Goal: Information Seeking & Learning: Learn about a topic

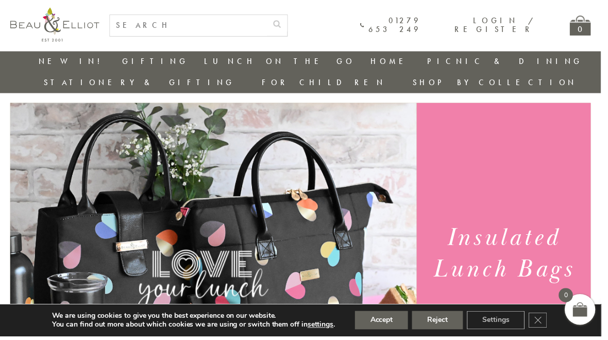
scroll to position [16, 0]
click at [393, 330] on button "Accept" at bounding box center [386, 323] width 54 height 19
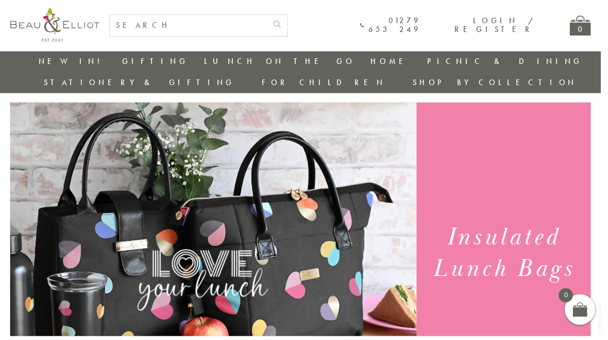
click at [217, 90] on link "Insulated Lunch Bags" at bounding box center [263, 92] width 93 height 18
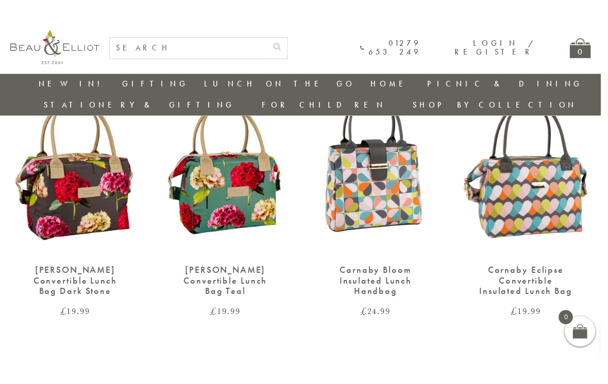
scroll to position [425, 0]
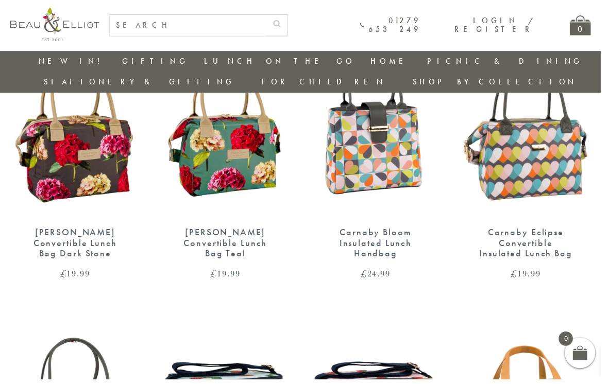
click at [559, 156] on img at bounding box center [531, 136] width 131 height 170
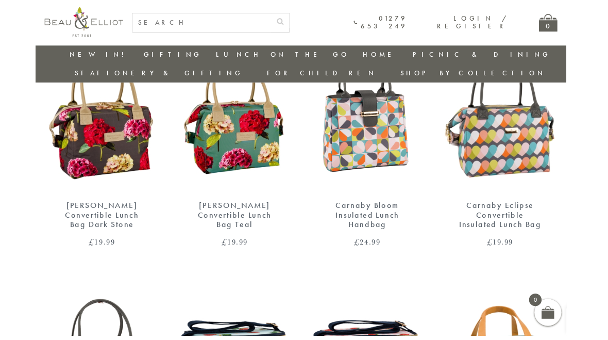
scroll to position [0, 0]
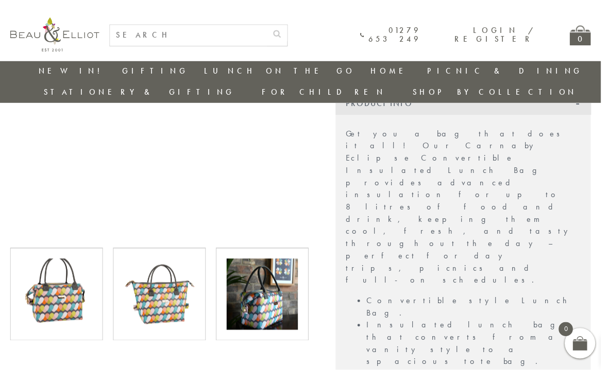
scroll to position [367, 0]
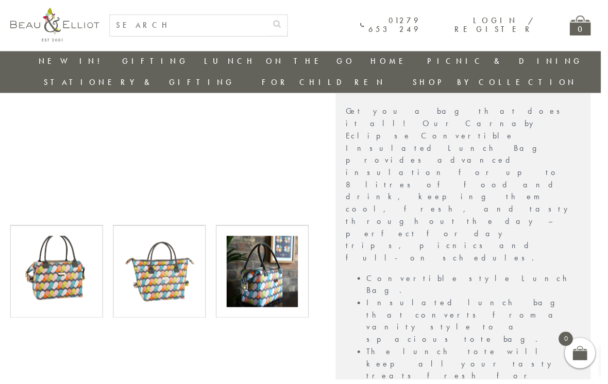
click at [264, 266] on img at bounding box center [265, 275] width 72 height 72
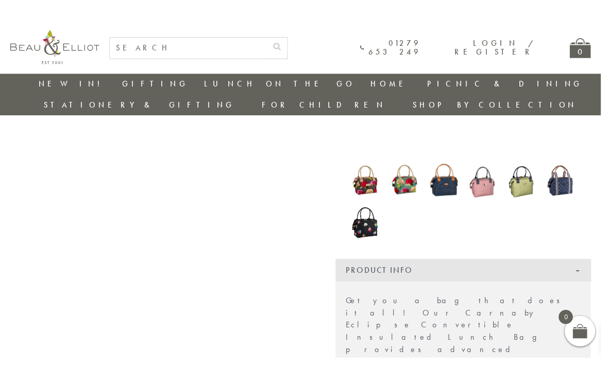
scroll to position [159, 0]
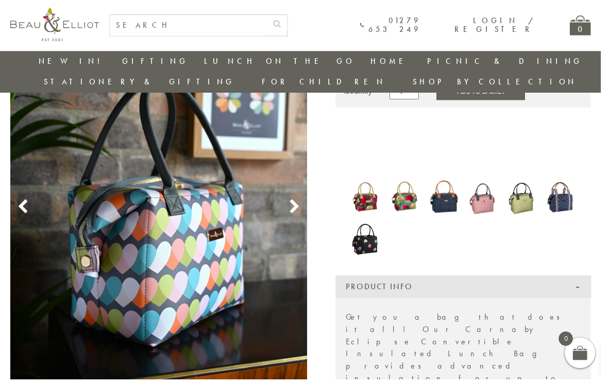
click at [299, 203] on use at bounding box center [298, 210] width 9 height 14
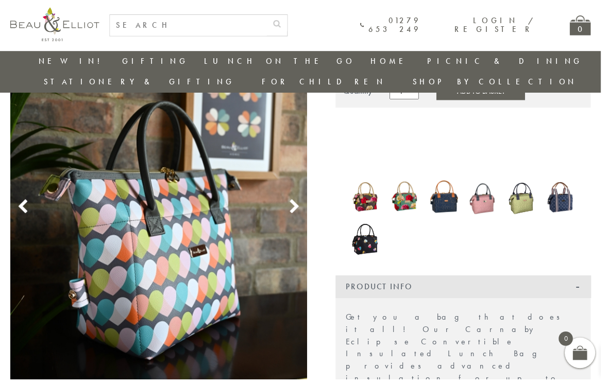
click at [298, 202] on icon at bounding box center [297, 209] width 15 height 15
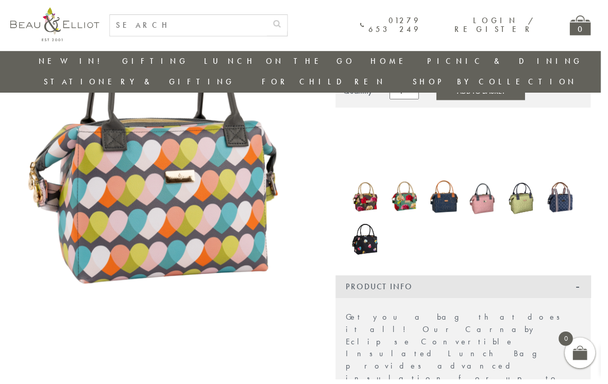
scroll to position [164, 0]
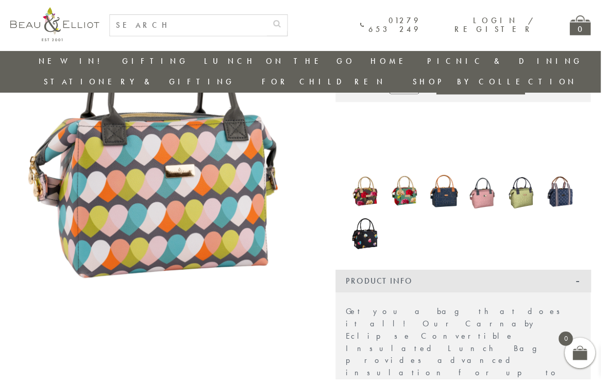
click at [74, 156] on img at bounding box center [160, 161] width 301 height 391
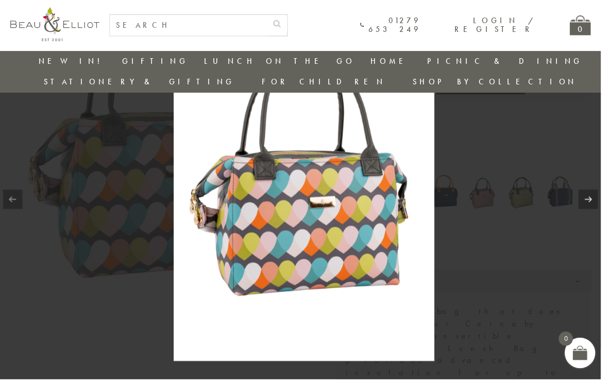
scroll to position [169, 0]
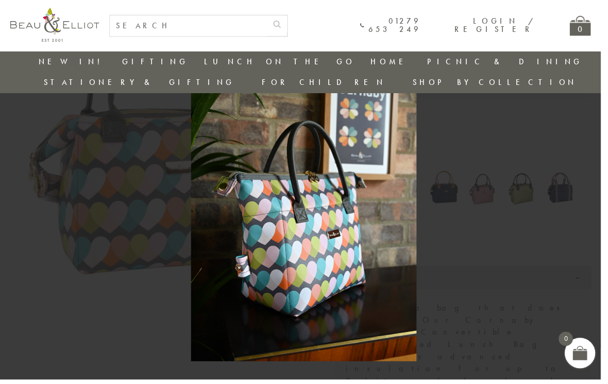
click at [478, 31] on div "Login / Register" at bounding box center [495, 26] width 89 height 18
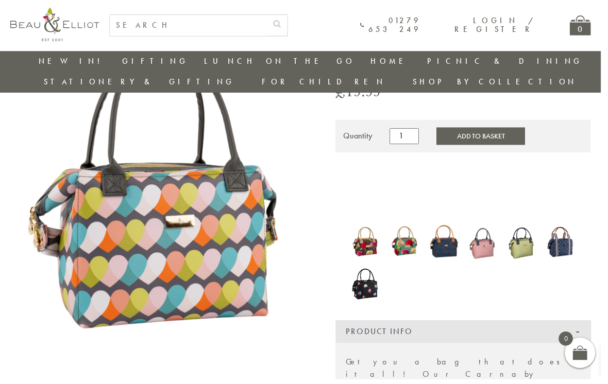
scroll to position [109, 0]
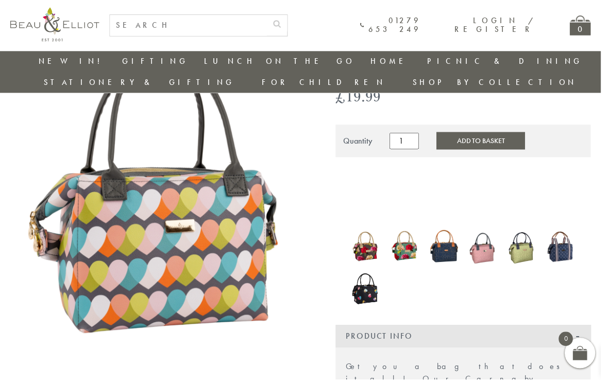
click at [458, 234] on img at bounding box center [448, 249] width 29 height 39
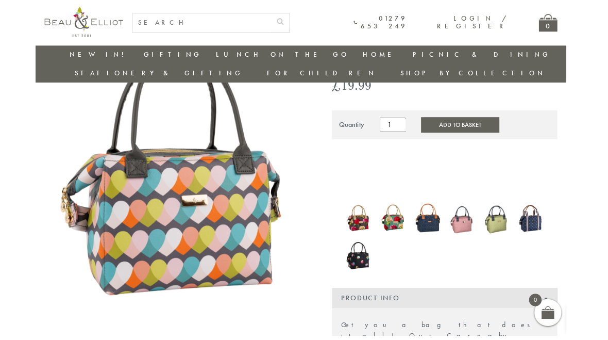
scroll to position [0, 0]
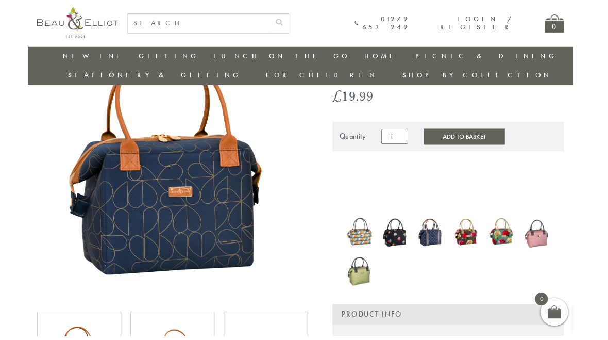
scroll to position [102, 0]
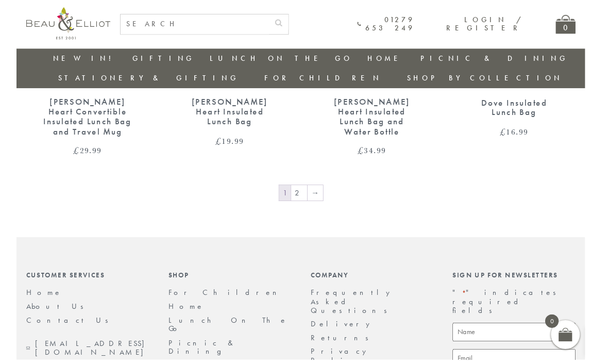
scroll to position [1684, 0]
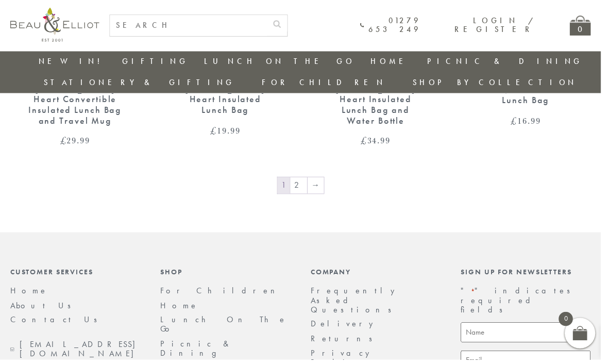
click at [300, 179] on link "2" at bounding box center [302, 187] width 17 height 16
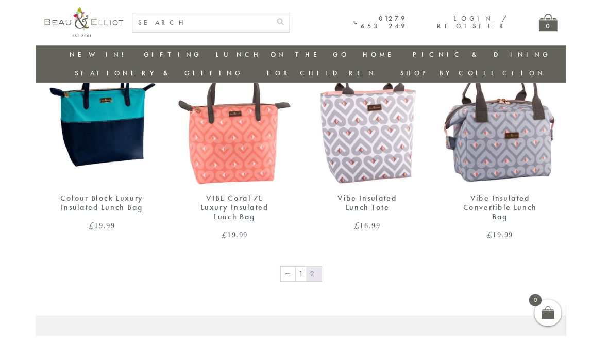
scroll to position [735, 0]
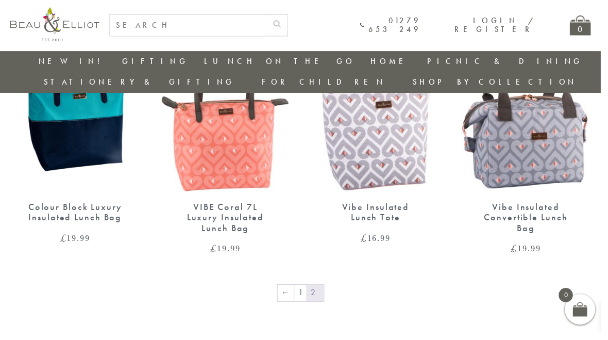
click at [557, 128] on img at bounding box center [531, 109] width 131 height 170
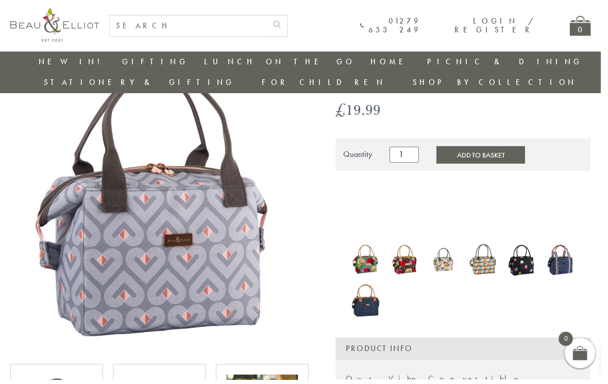
scroll to position [78, 0]
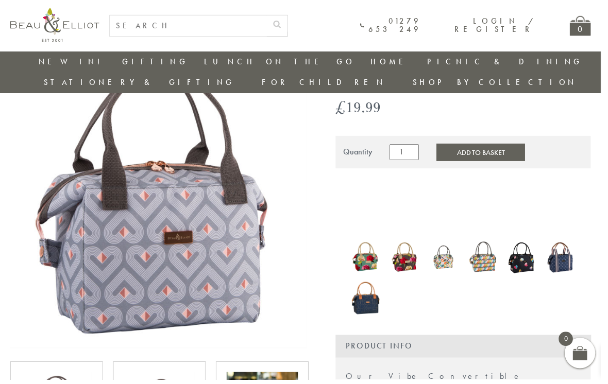
click at [376, 241] on img at bounding box center [369, 260] width 29 height 39
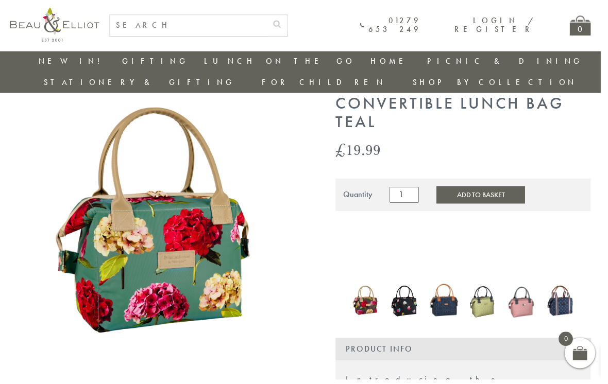
scroll to position [56, 0]
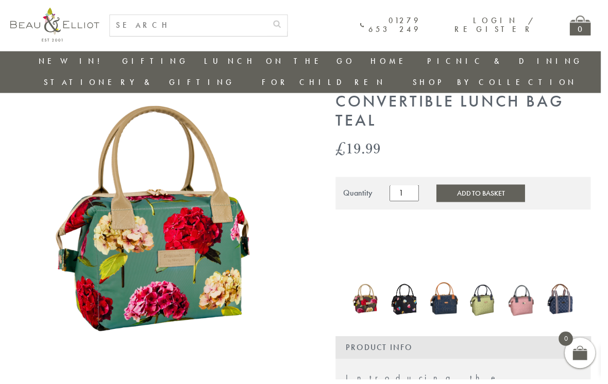
click at [372, 285] on img at bounding box center [369, 303] width 29 height 36
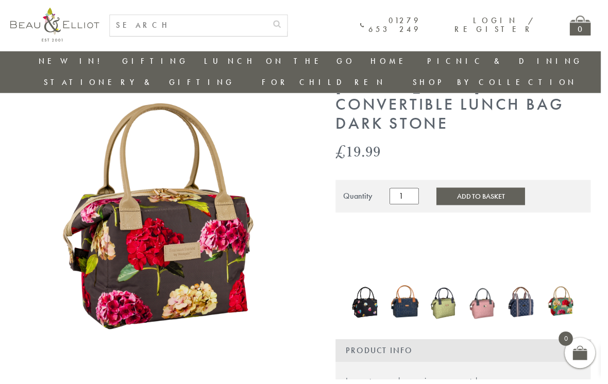
scroll to position [54, 0]
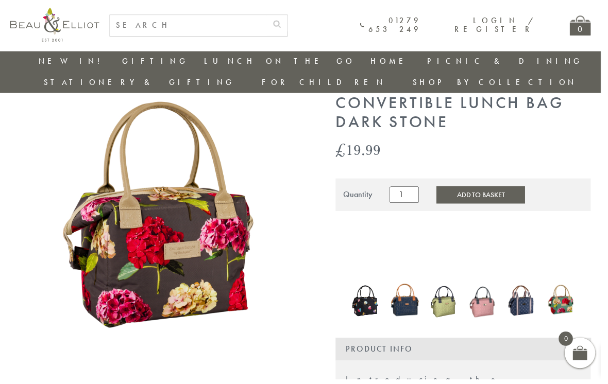
click at [416, 287] on img at bounding box center [409, 303] width 29 height 39
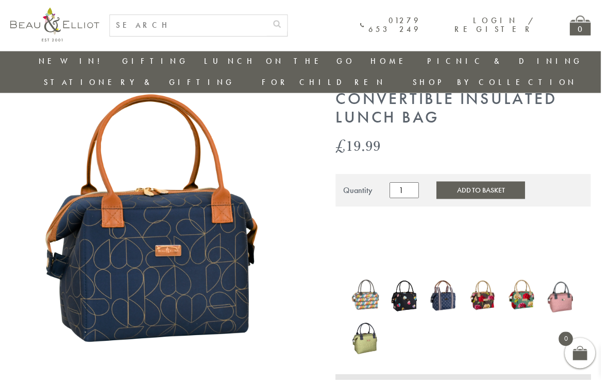
scroll to position [62, 0]
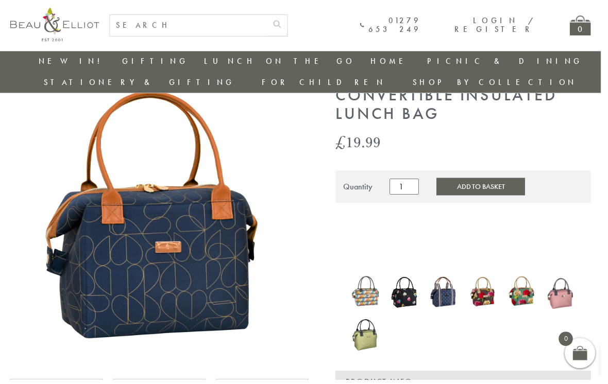
click at [373, 277] on img at bounding box center [369, 295] width 29 height 37
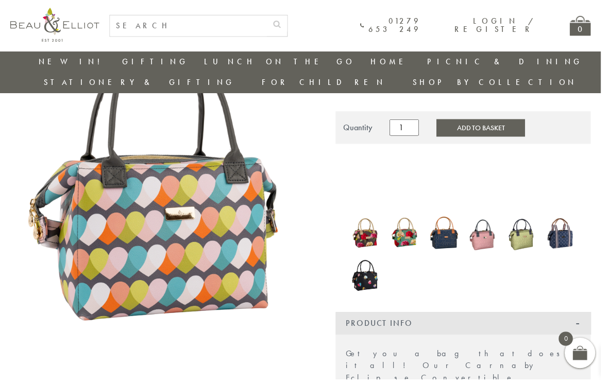
scroll to position [128, 0]
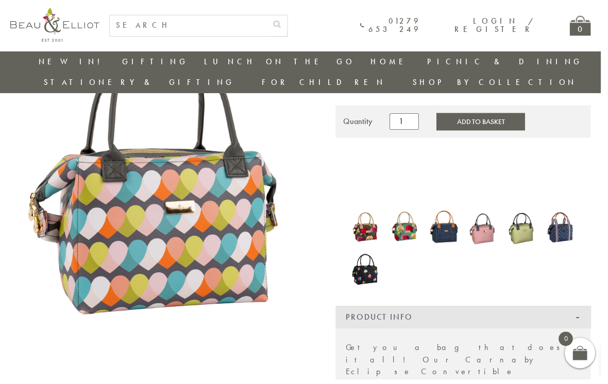
click at [373, 253] on img at bounding box center [369, 273] width 29 height 40
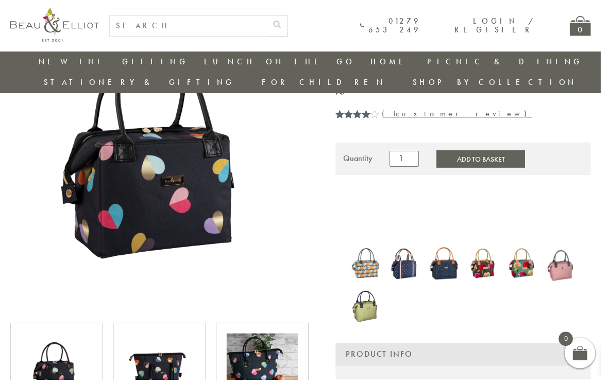
scroll to position [126, 0]
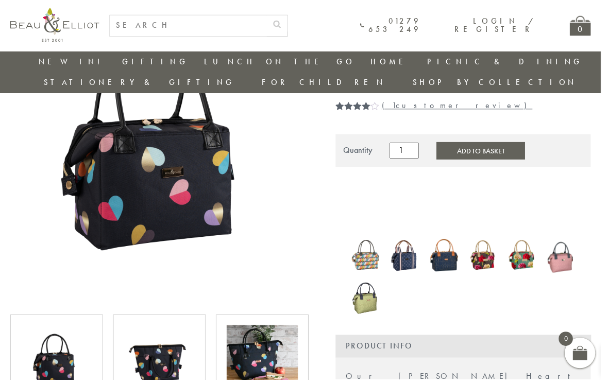
click at [377, 280] on img at bounding box center [369, 300] width 29 height 41
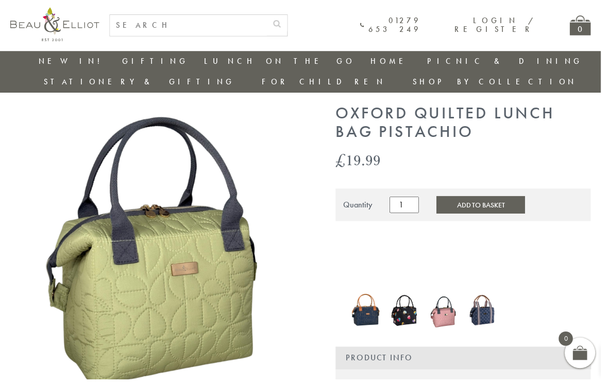
scroll to position [26, 0]
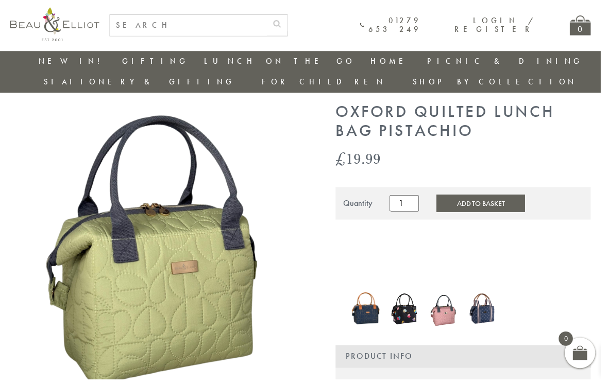
click at [453, 293] on img at bounding box center [448, 312] width 29 height 39
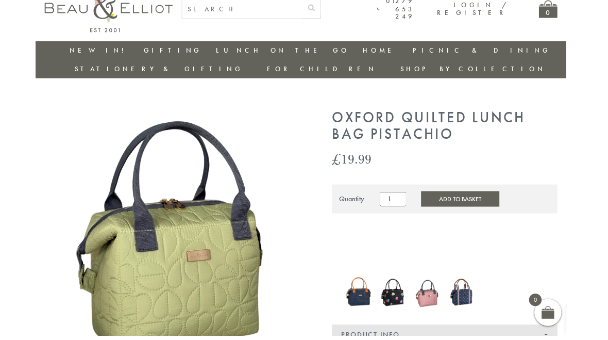
scroll to position [0, 0]
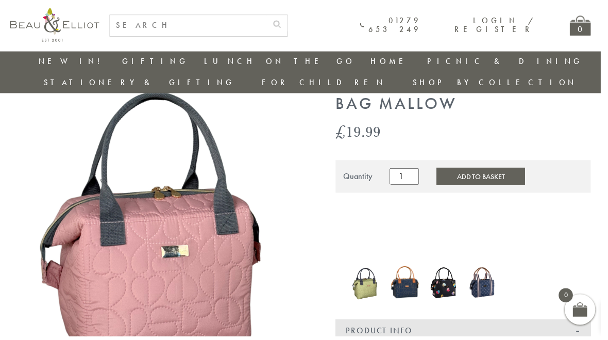
scroll to position [57, 0]
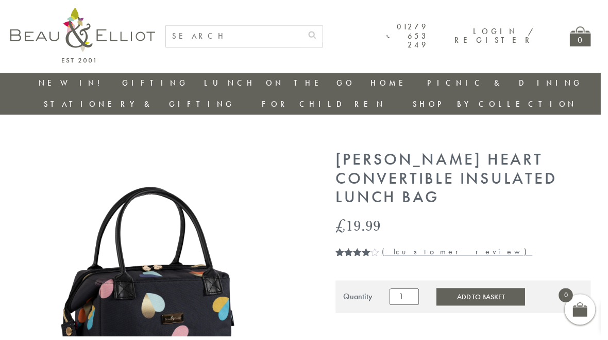
click at [217, 110] on link "Insulated Lunch Bags" at bounding box center [263, 114] width 93 height 18
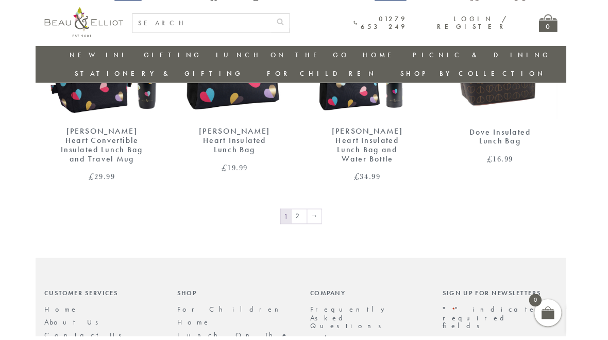
scroll to position [1728, 0]
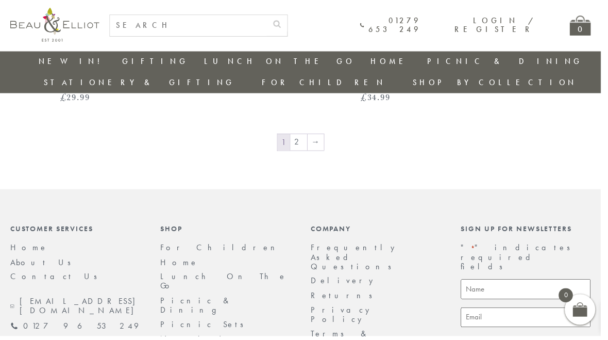
click at [321, 136] on link "→" at bounding box center [319, 144] width 16 height 16
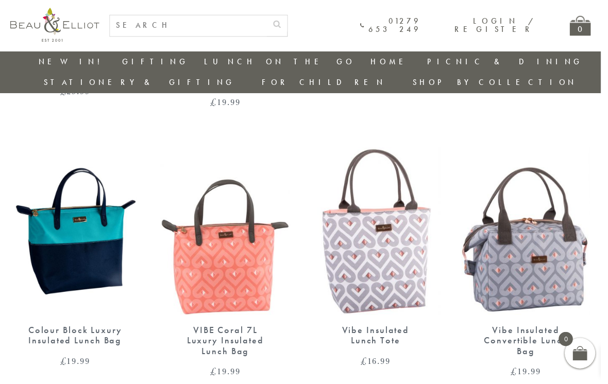
scroll to position [610, 0]
click at [405, 236] on img at bounding box center [379, 234] width 131 height 170
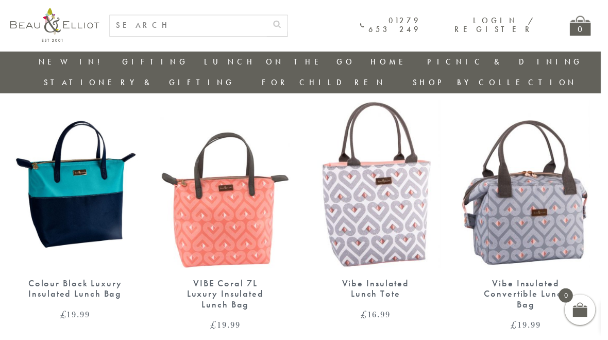
scroll to position [658, 0]
click at [544, 177] on img at bounding box center [531, 186] width 131 height 170
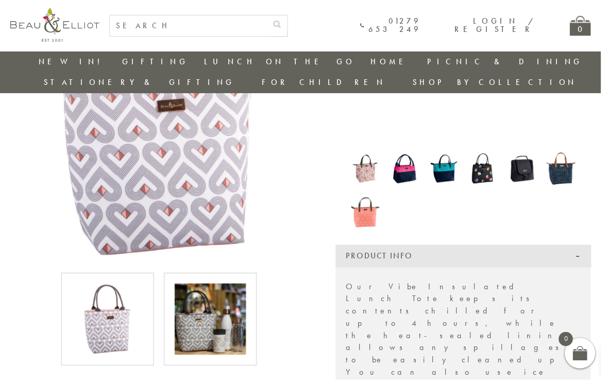
click at [227, 305] on img at bounding box center [213, 323] width 72 height 72
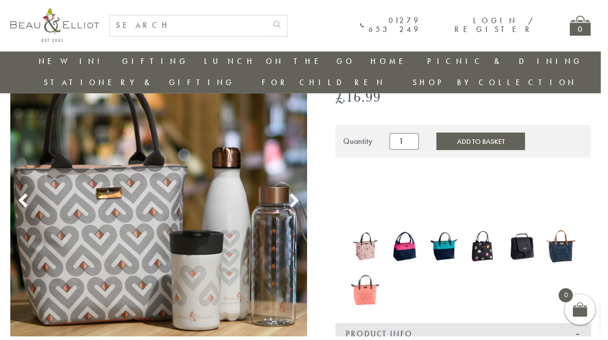
scroll to position [89, 0]
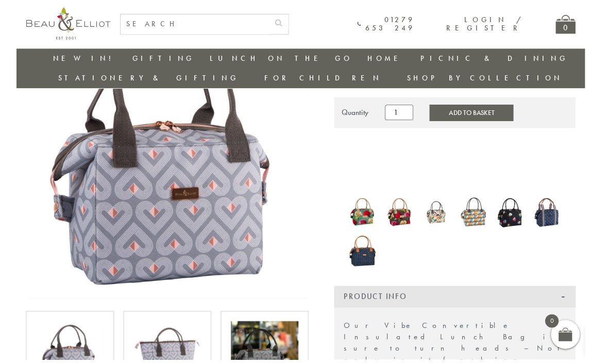
scroll to position [113, 0]
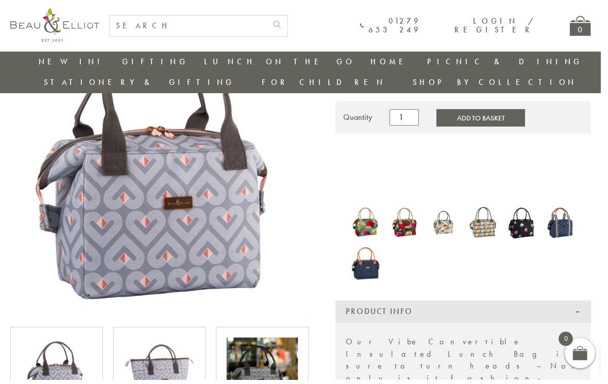
click at [169, 339] on img at bounding box center [161, 378] width 72 height 72
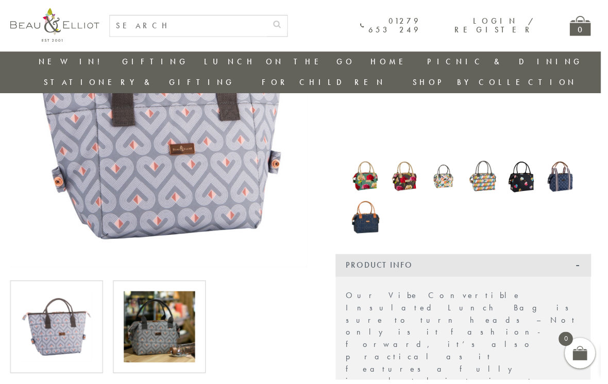
scroll to position [160, 0]
click at [168, 317] on img at bounding box center [161, 331] width 72 height 72
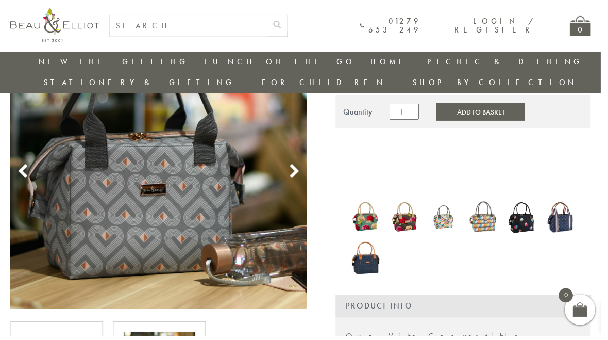
scroll to position [119, 0]
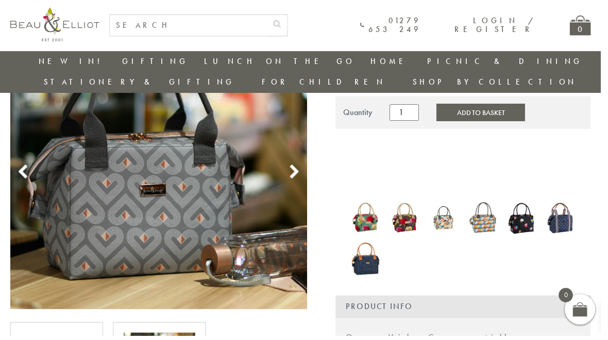
click at [300, 167] on use at bounding box center [298, 174] width 9 height 14
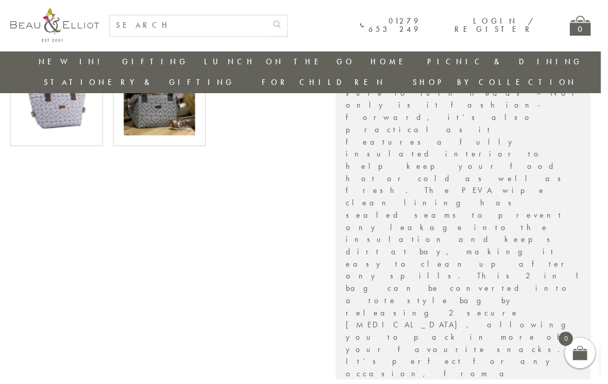
scroll to position [391, 0]
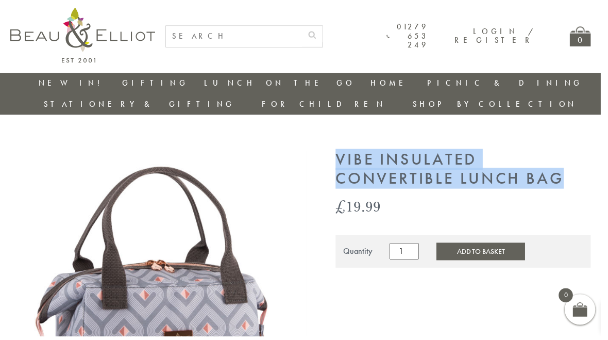
scroll to position [0, 7]
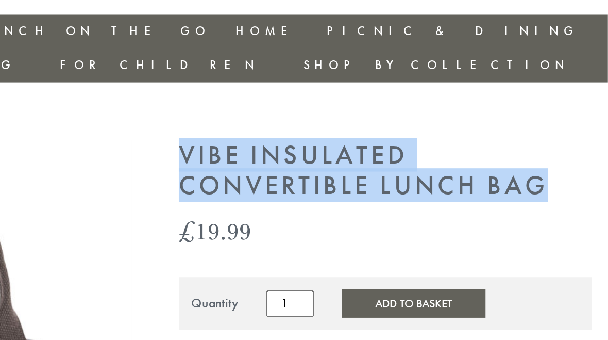
copy h1 "Vibe Insulated Convertible Lunch Bag"
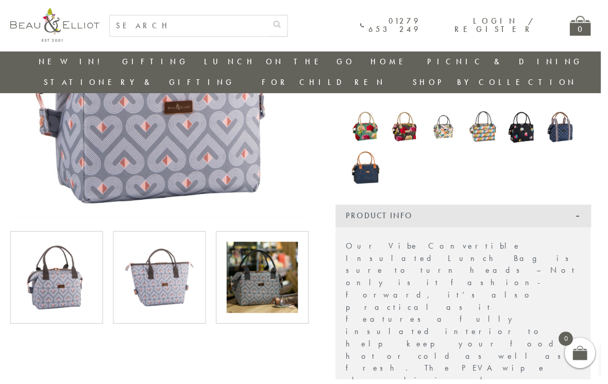
scroll to position [217, 0]
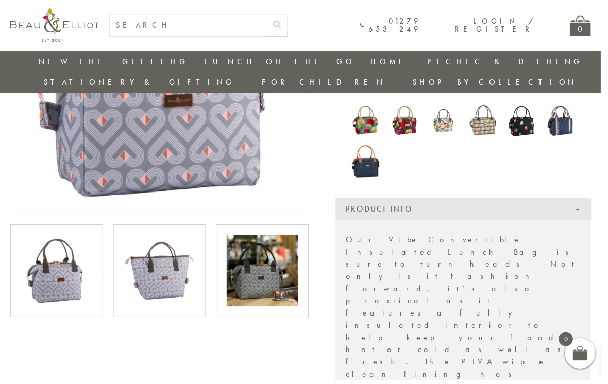
click at [296, 255] on img at bounding box center [265, 274] width 72 height 72
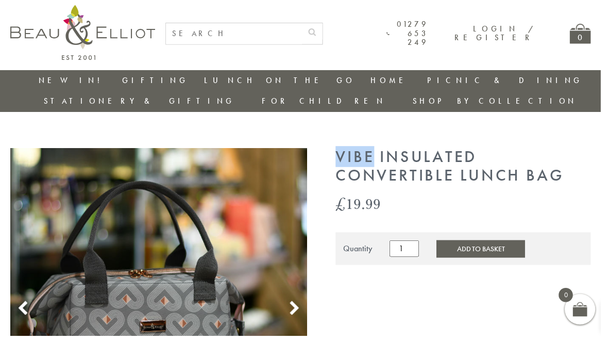
scroll to position [0, 0]
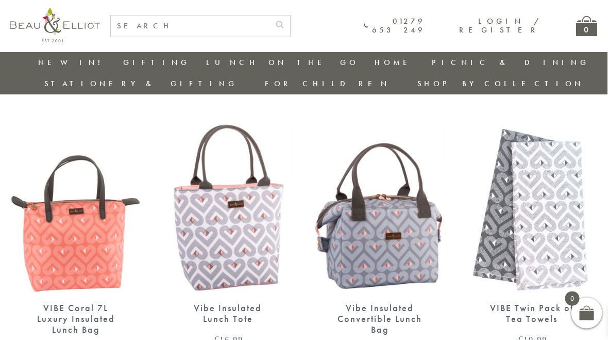
scroll to position [0, 1]
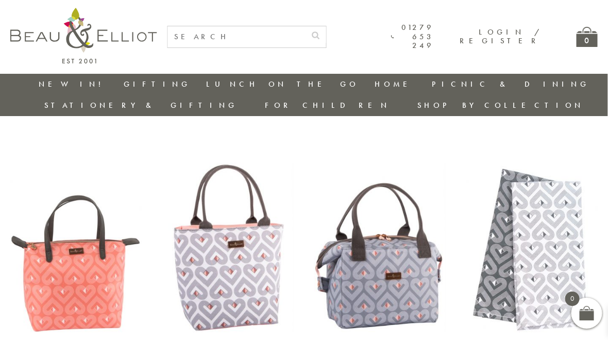
click at [238, 100] on link "Stationery & Gifting" at bounding box center [141, 105] width 193 height 10
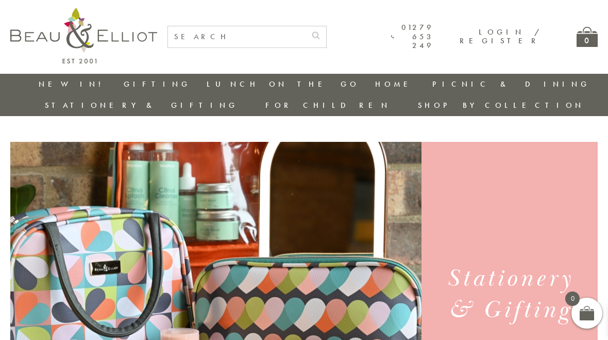
click at [368, 158] on link "Lunch Bags" at bounding box center [322, 162] width 93 height 9
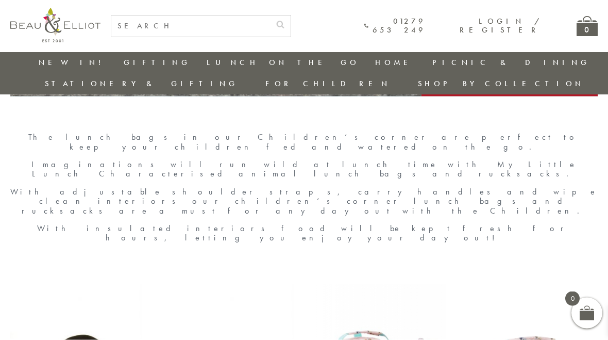
scroll to position [333, 0]
click at [432, 66] on link "Picnic & Dining" at bounding box center [511, 62] width 158 height 10
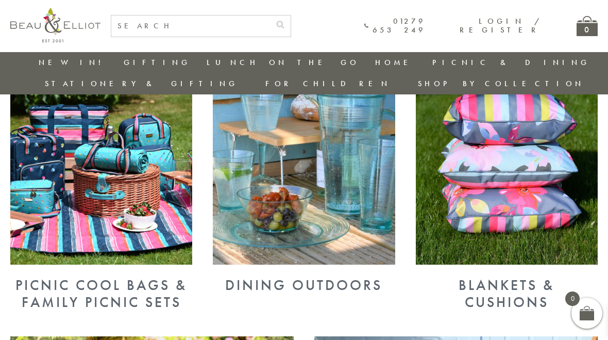
scroll to position [418, 0]
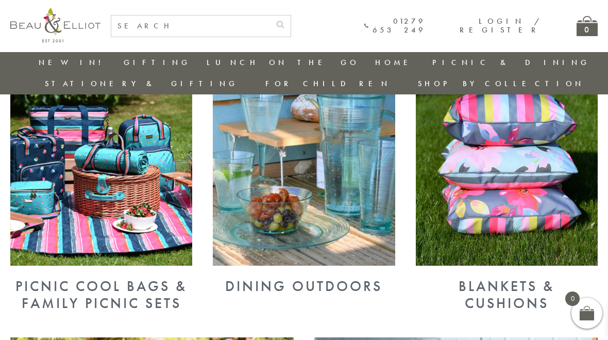
click at [170, 198] on img at bounding box center [101, 160] width 182 height 211
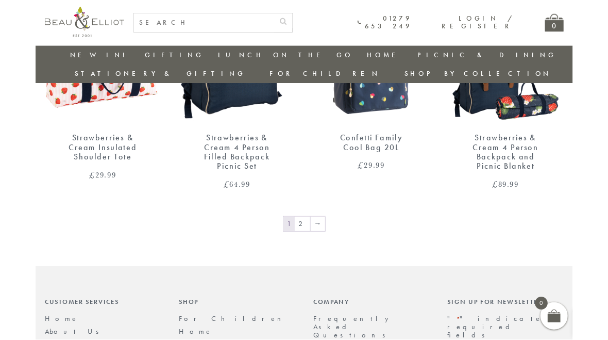
scroll to position [1652, 0]
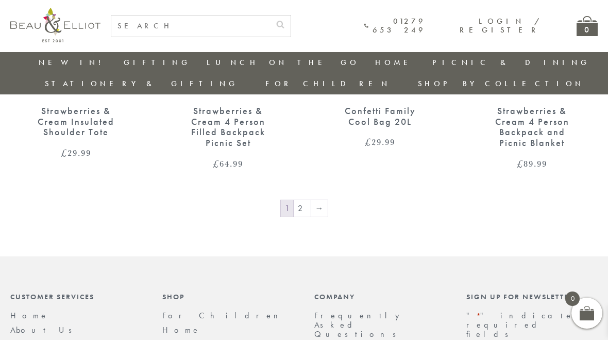
click at [320, 200] on link "→" at bounding box center [319, 208] width 16 height 16
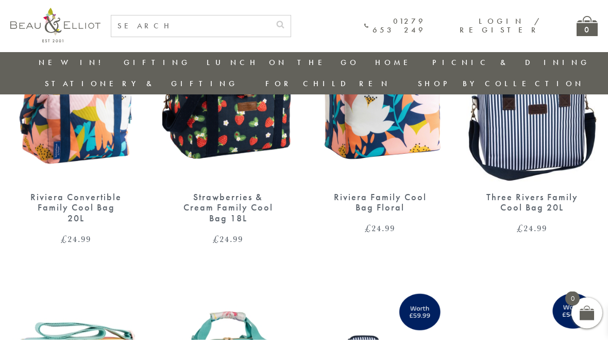
scroll to position [748, 0]
click at [375, 67] on link "Home" at bounding box center [395, 62] width 41 height 10
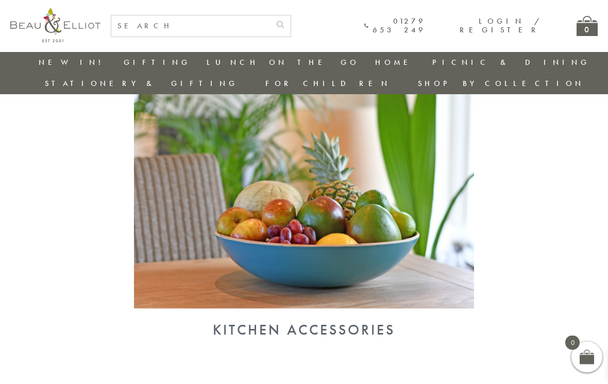
scroll to position [934, 0]
click at [333, 262] on img at bounding box center [304, 184] width 340 height 247
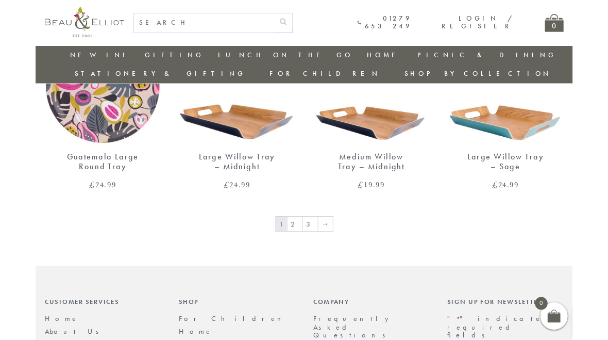
scroll to position [1588, 0]
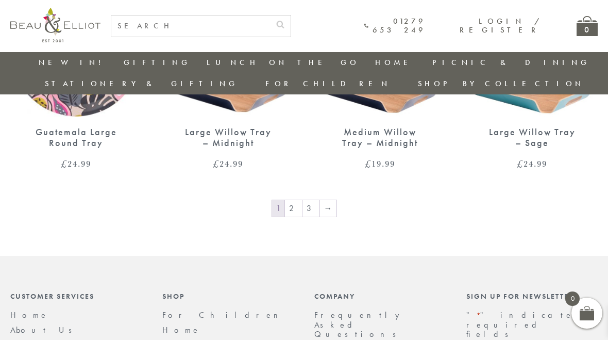
click at [322, 200] on link "→" at bounding box center [328, 208] width 16 height 16
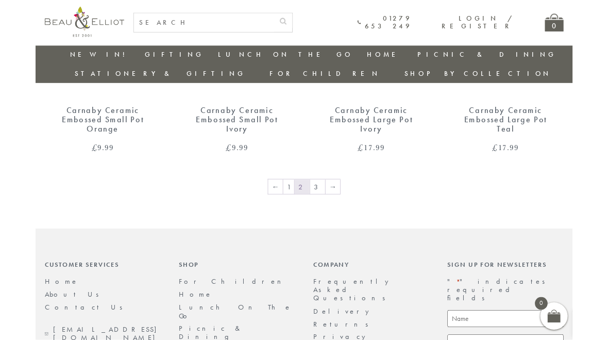
scroll to position [1663, 0]
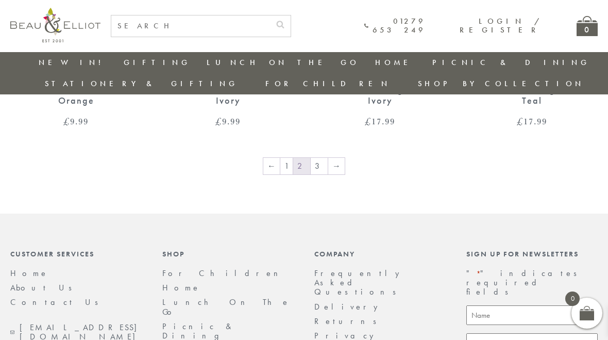
click at [338, 158] on link "→" at bounding box center [336, 166] width 16 height 16
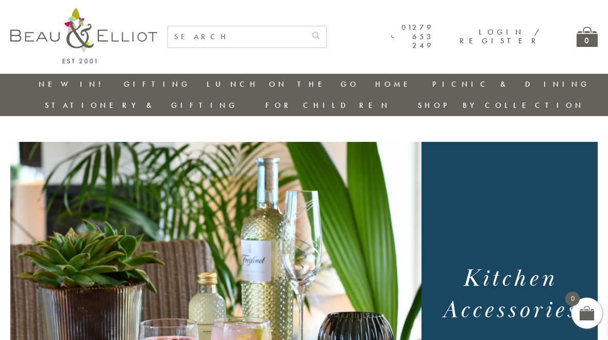
click at [207, 87] on link "Lunch On The Go" at bounding box center [283, 84] width 153 height 10
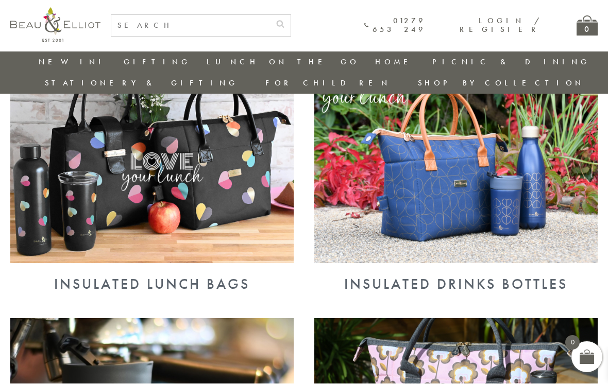
scroll to position [418, 0]
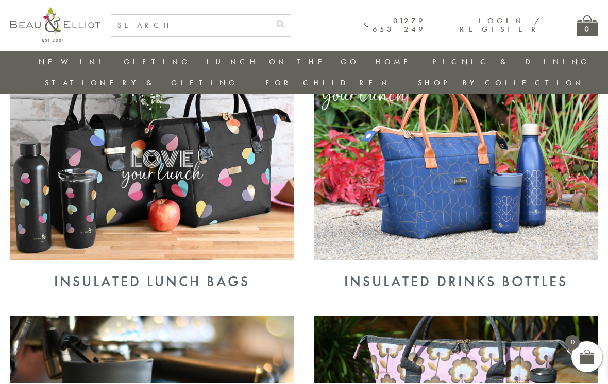
click at [396, 206] on img at bounding box center [455, 158] width 283 height 206
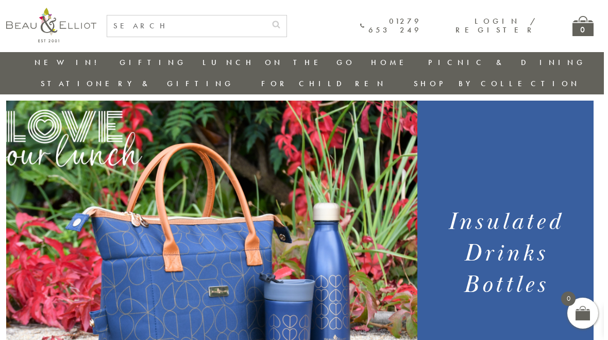
scroll to position [0, 7]
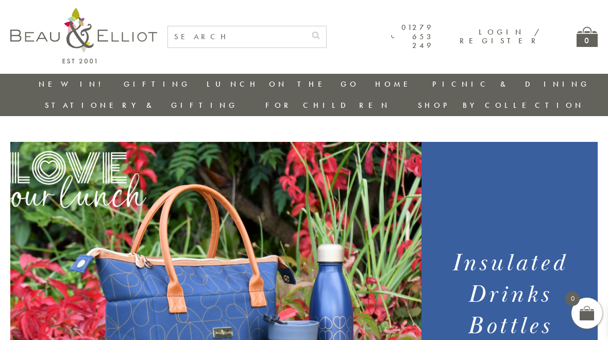
click at [207, 86] on link "Lunch On The Go" at bounding box center [283, 84] width 153 height 10
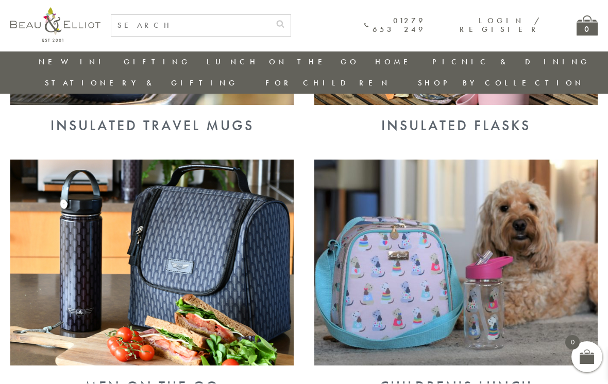
scroll to position [835, 0]
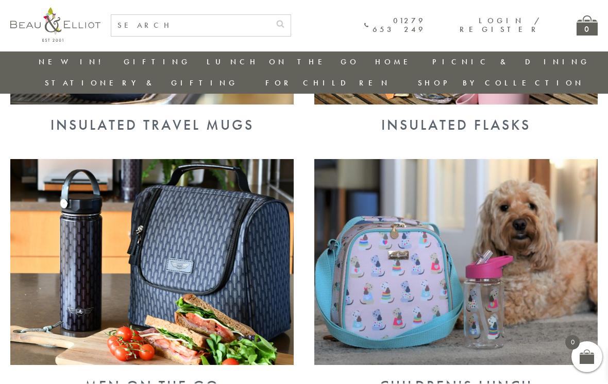
click at [264, 299] on img at bounding box center [151, 263] width 283 height 206
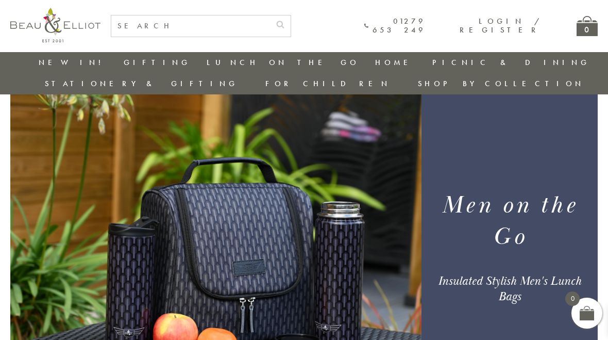
scroll to position [0, 4]
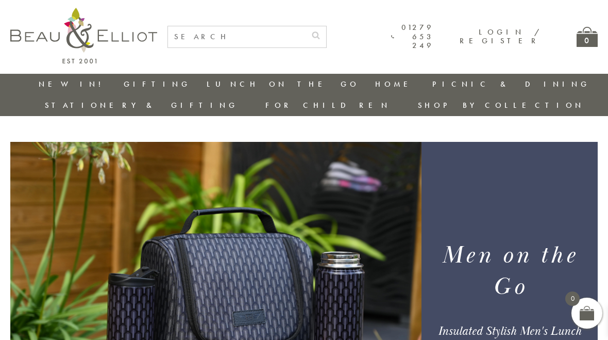
click at [207, 83] on link "Lunch On The Go" at bounding box center [283, 84] width 153 height 10
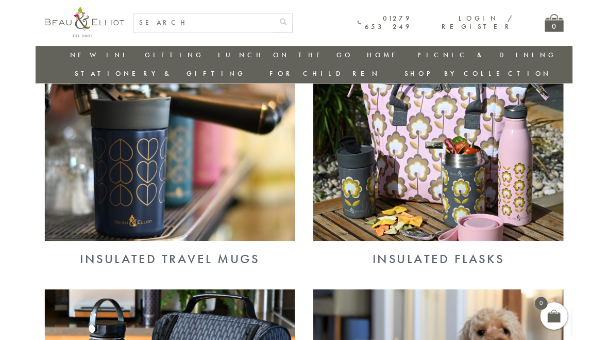
scroll to position [713, 0]
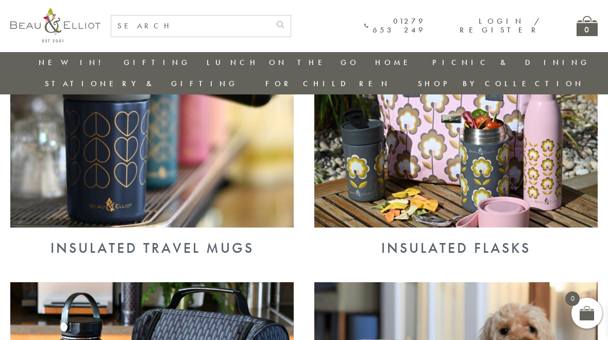
click at [253, 168] on img at bounding box center [151, 124] width 283 height 206
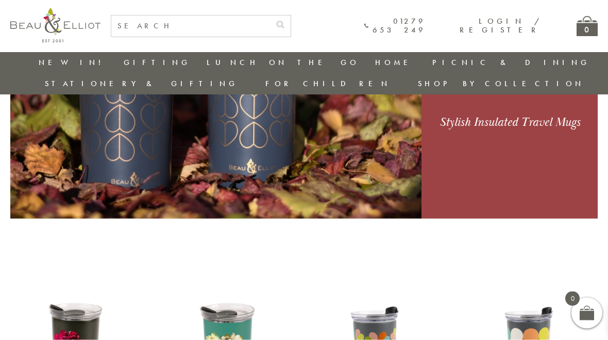
scroll to position [211, 0]
click at [217, 170] on link "Insulated Flasks" at bounding box center [263, 179] width 93 height 18
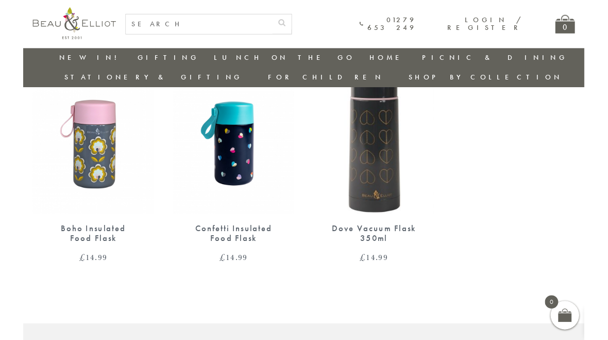
scroll to position [442, 0]
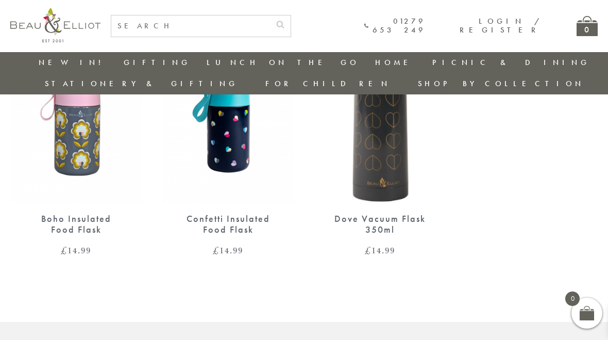
click at [93, 213] on div "Boho Insulated Food Flask" at bounding box center [75, 223] width 95 height 21
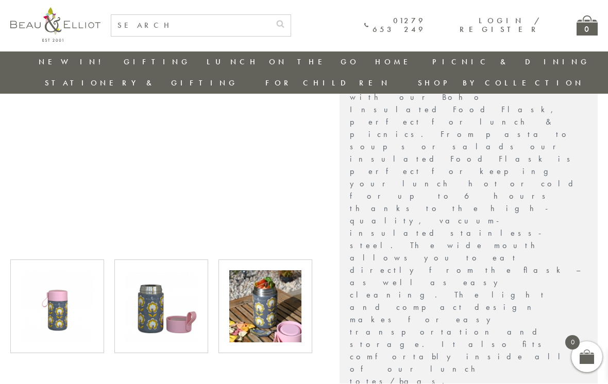
click at [179, 296] on img at bounding box center [161, 307] width 72 height 72
click at [276, 296] on img at bounding box center [265, 307] width 72 height 72
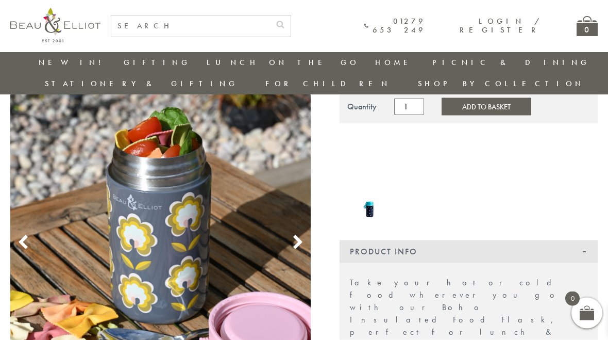
scroll to position [115, 0]
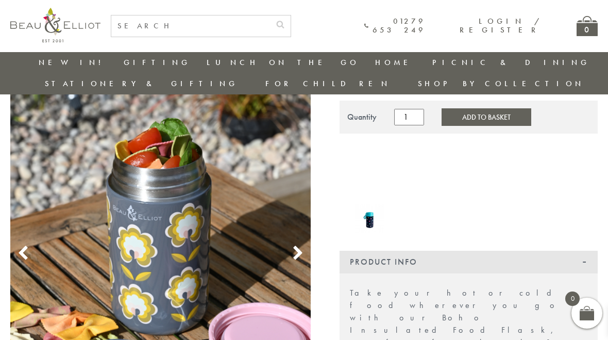
click at [300, 248] on img at bounding box center [160, 241] width 301 height 452
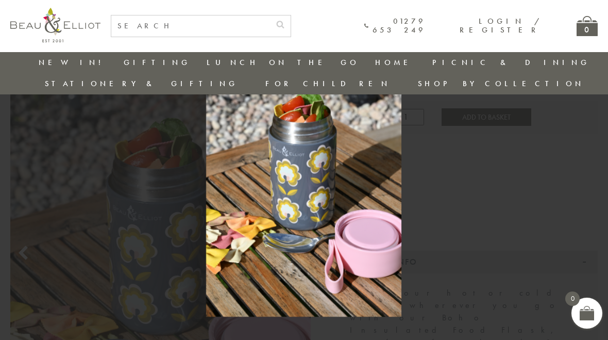
click at [152, 107] on link "Lunch On The Go" at bounding box center [180, 116] width 93 height 18
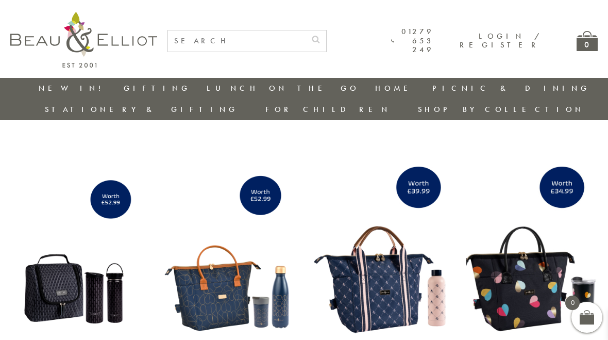
scroll to position [0, 7]
